Goal: Information Seeking & Learning: Learn about a topic

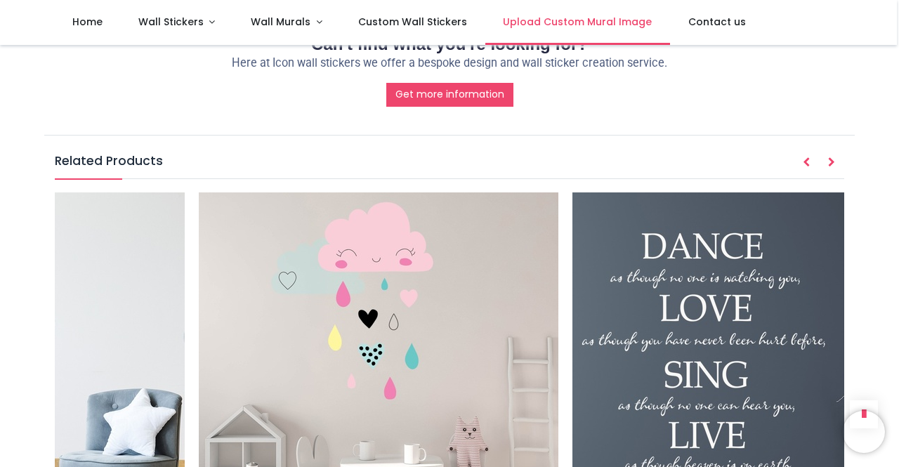
scroll to position [0, 5460]
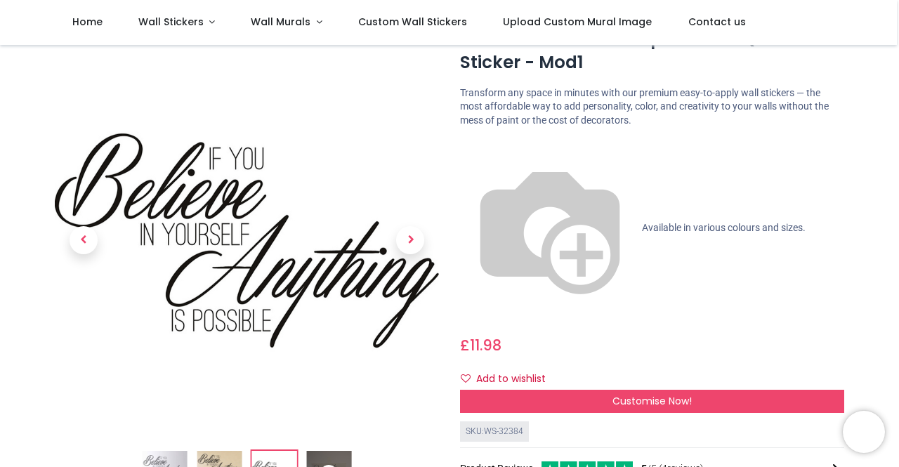
scroll to position [58, 0]
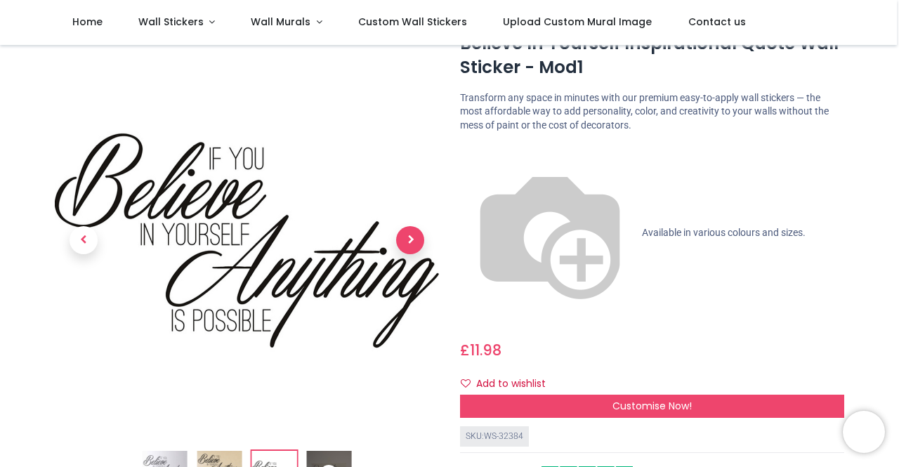
click at [408, 235] on span "Next" at bounding box center [410, 241] width 28 height 28
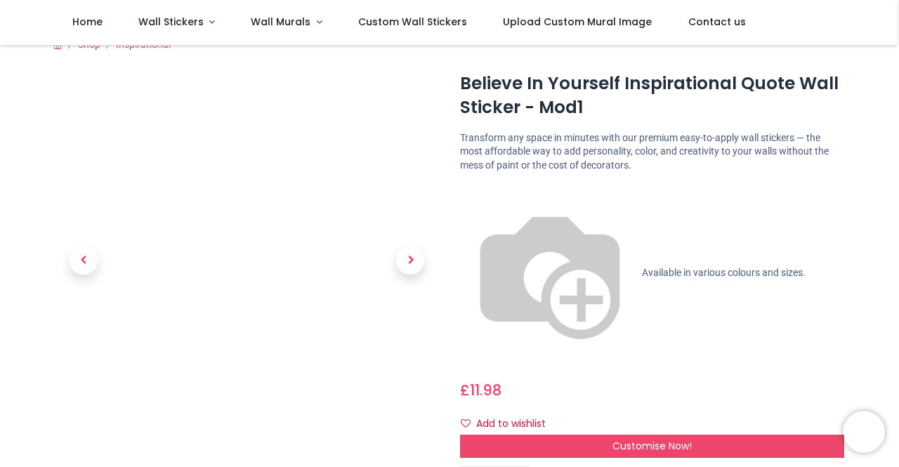
scroll to position [18, 0]
click at [417, 242] on link at bounding box center [410, 261] width 58 height 269
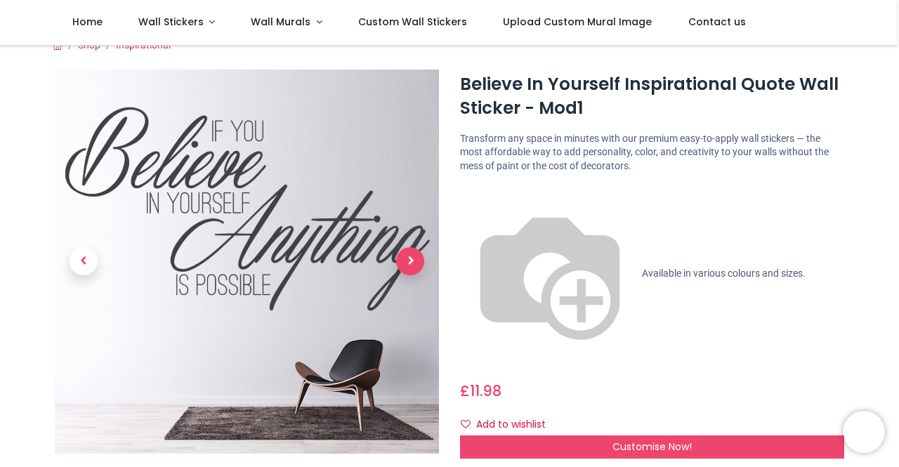
click at [405, 275] on span "Next" at bounding box center [410, 261] width 28 height 28
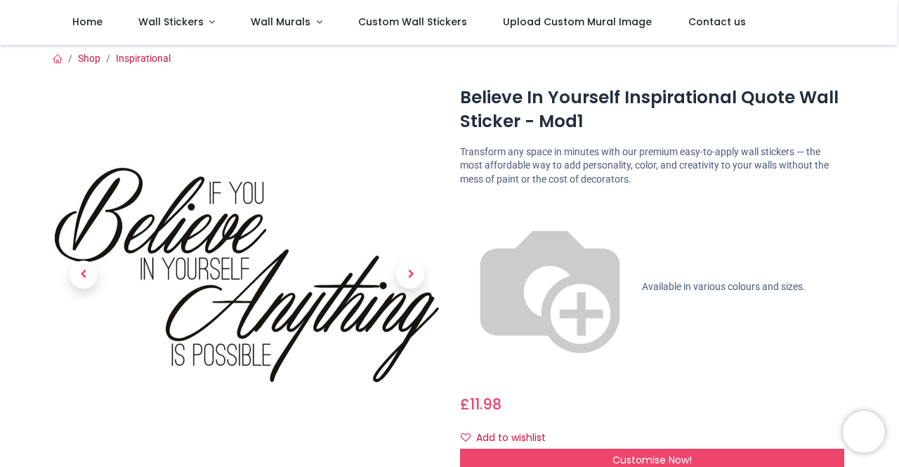
scroll to position [4, 0]
